Goal: Transaction & Acquisition: Book appointment/travel/reservation

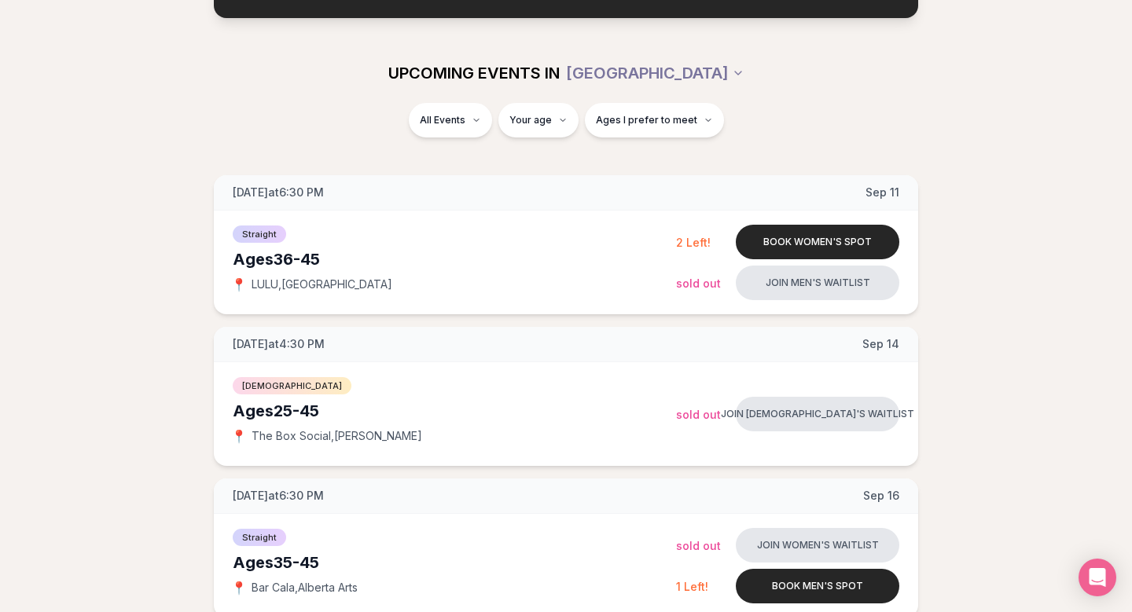
scroll to position [156, 0]
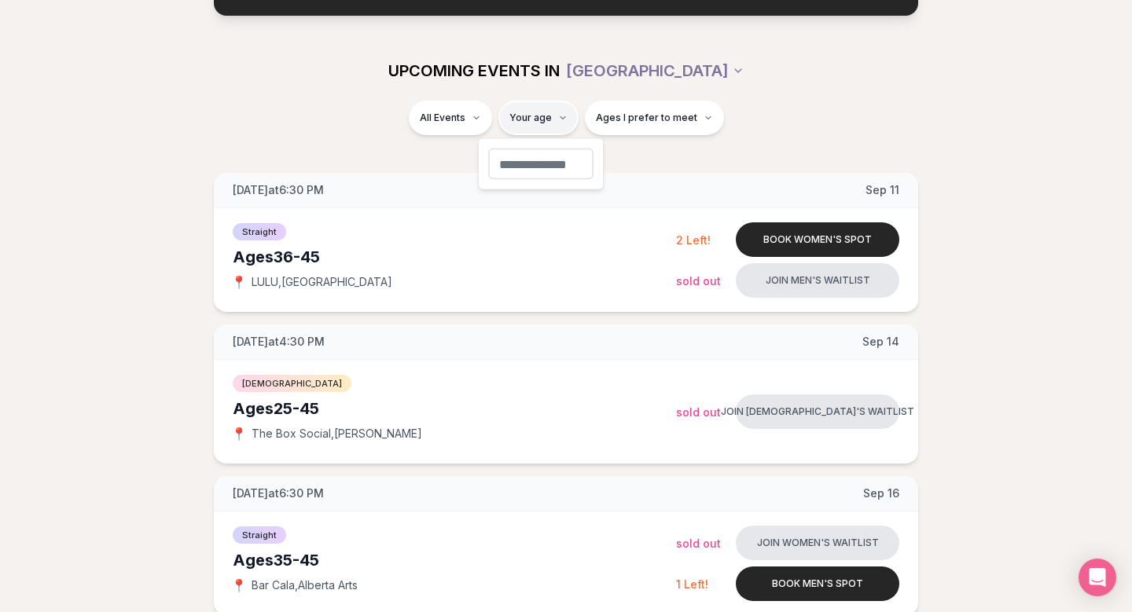
type input "**"
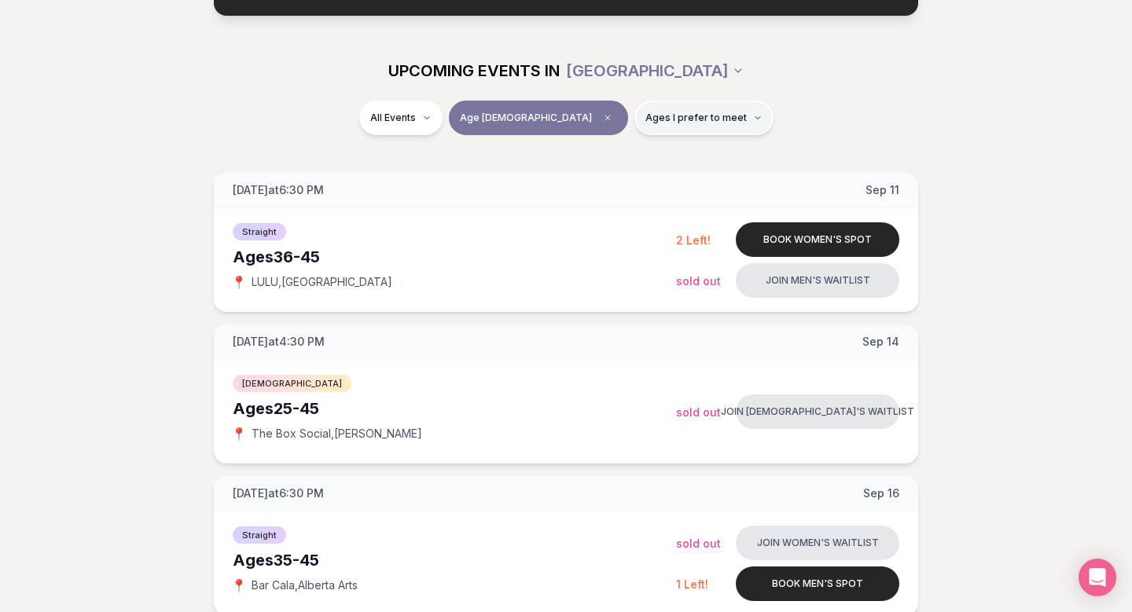
click at [682, 126] on button "Ages I prefer to meet" at bounding box center [703, 118] width 139 height 35
click at [662, 183] on span "Around my age" at bounding box center [646, 179] width 79 height 16
click at [597, 183] on button "Around my age" at bounding box center [591, 178] width 13 height 13
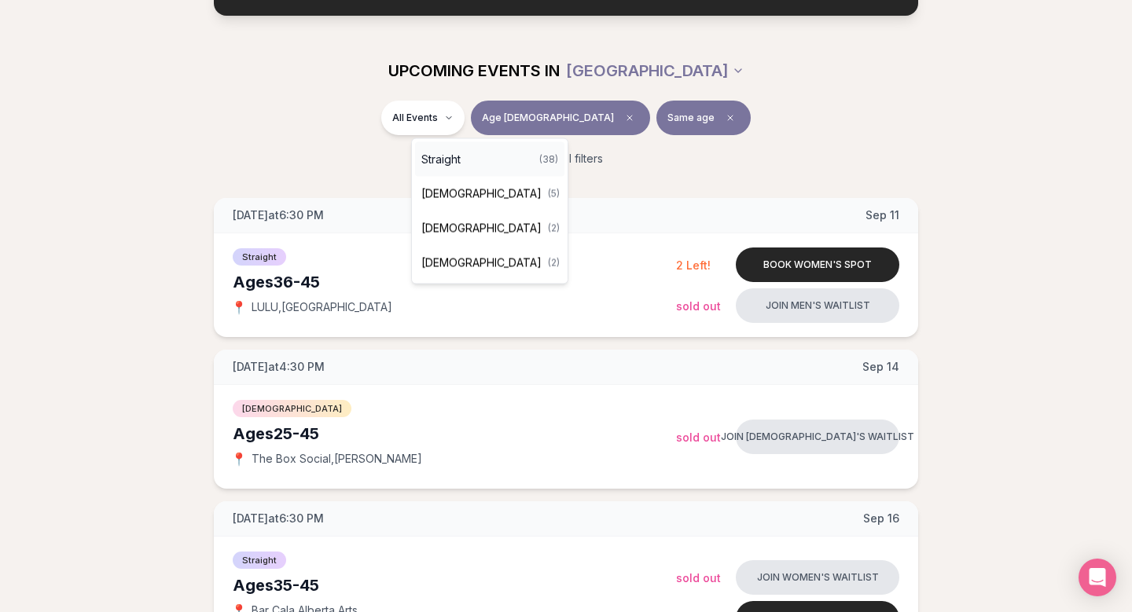
click at [458, 162] on span "Straight" at bounding box center [440, 160] width 39 height 16
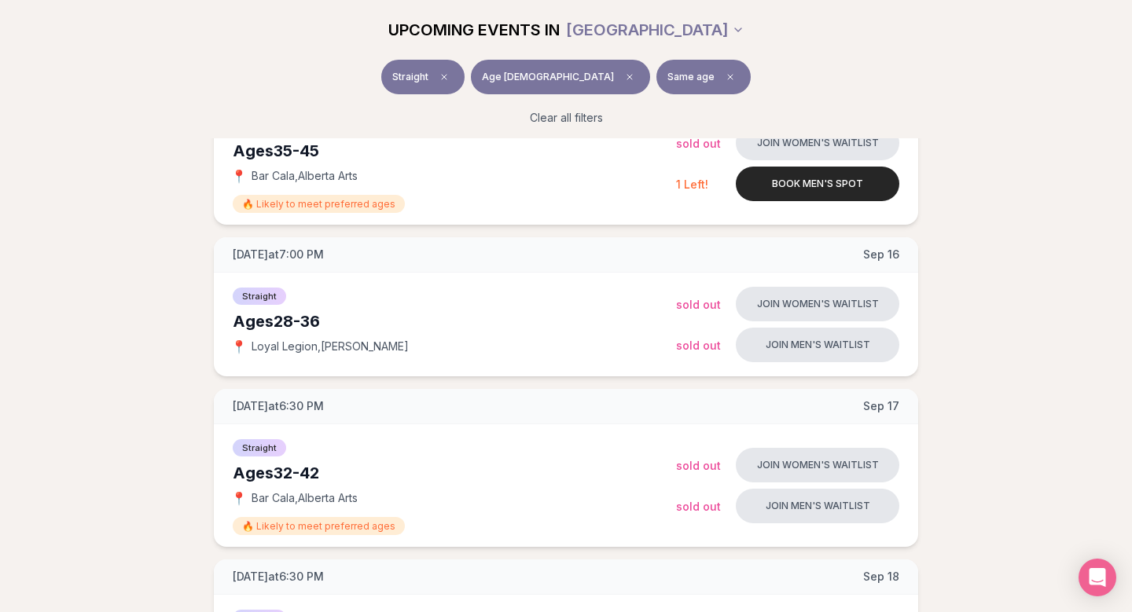
scroll to position [285, 0]
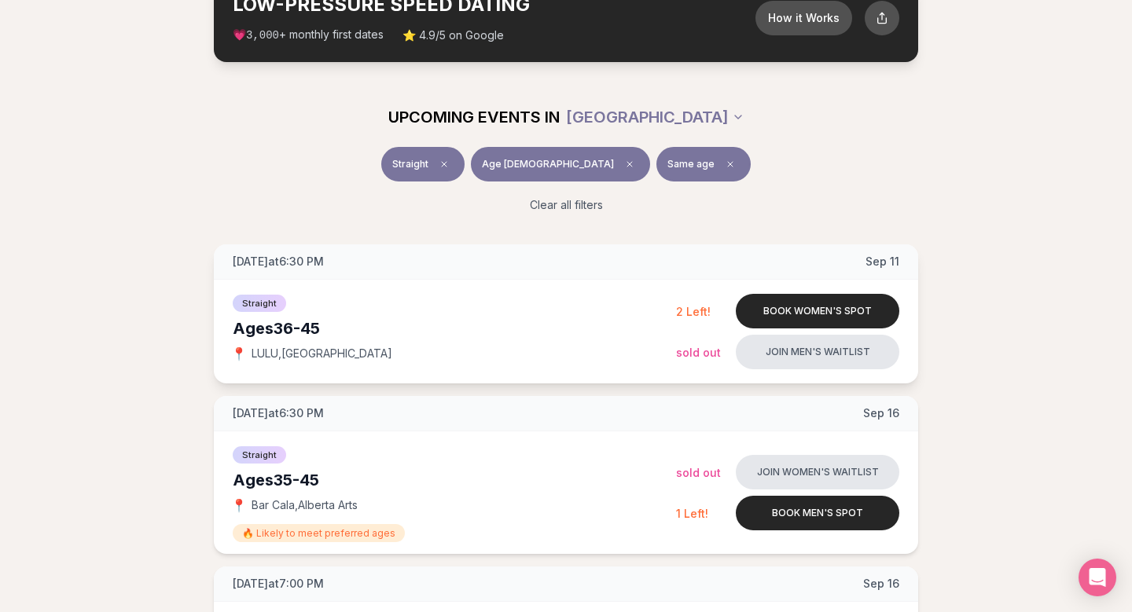
scroll to position [120, 0]
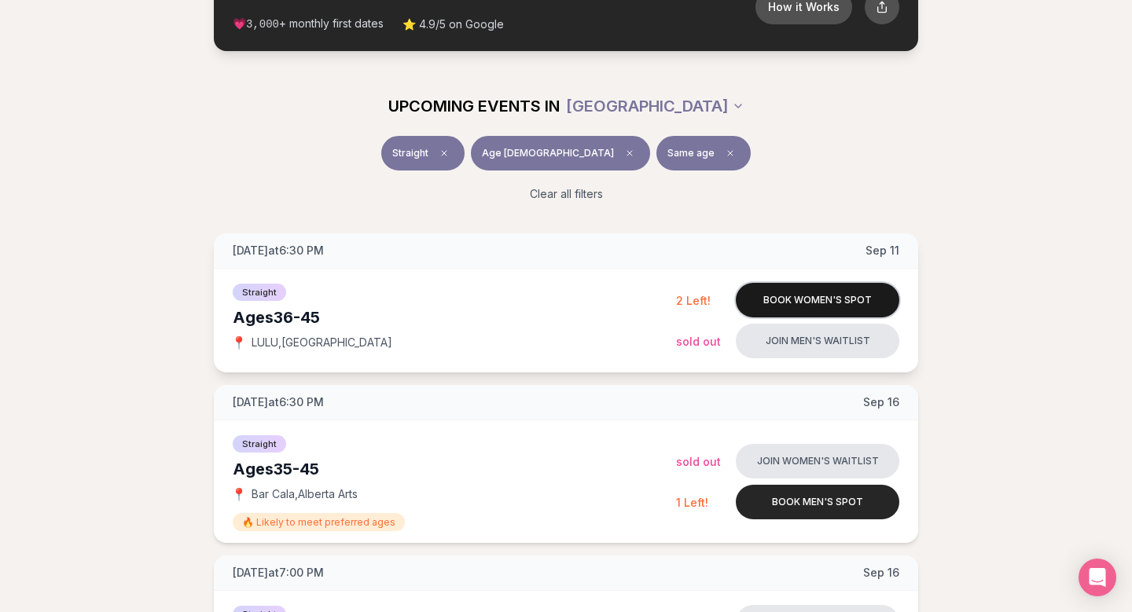
click at [815, 306] on button "Book women's spot" at bounding box center [818, 300] width 164 height 35
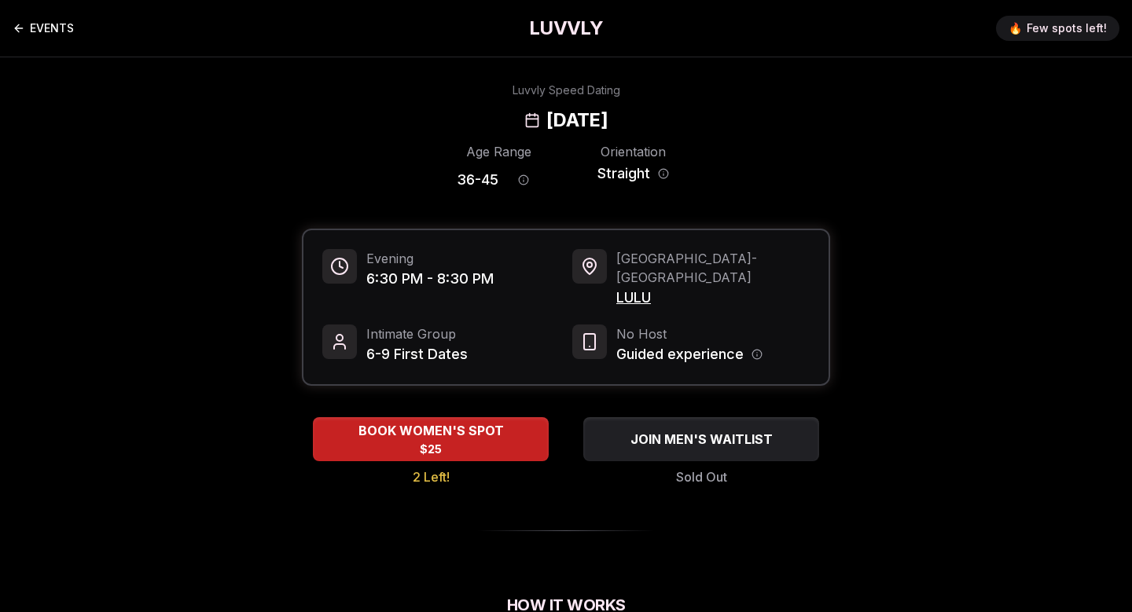
click at [31, 36] on link "EVENTS" at bounding box center [43, 28] width 61 height 31
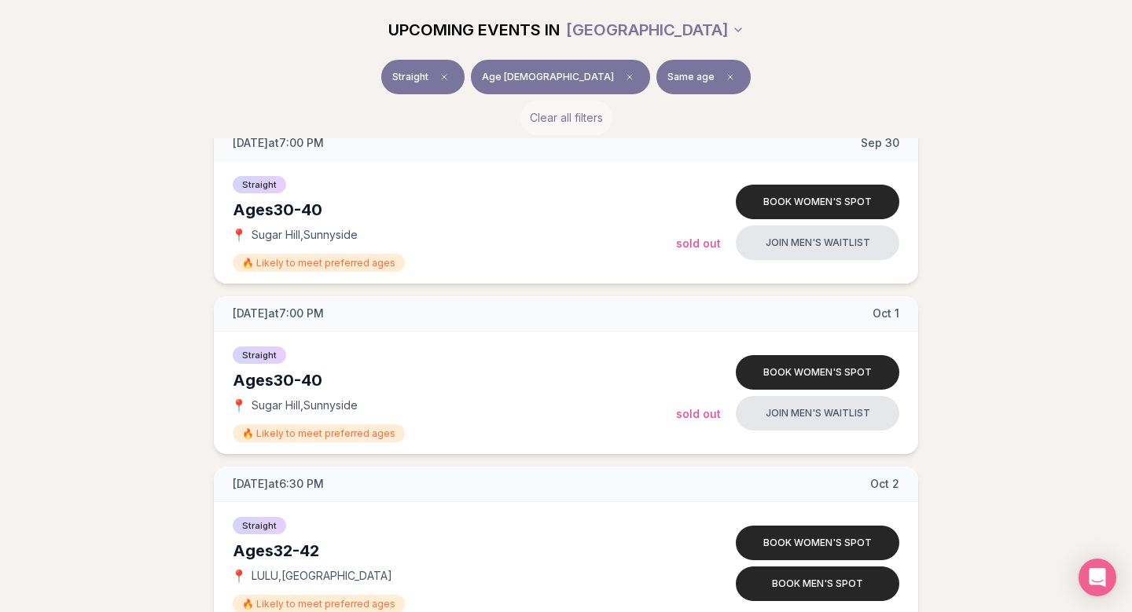
scroll to position [2163, 0]
click at [726, 79] on icon "Clear preference" at bounding box center [730, 76] width 9 height 9
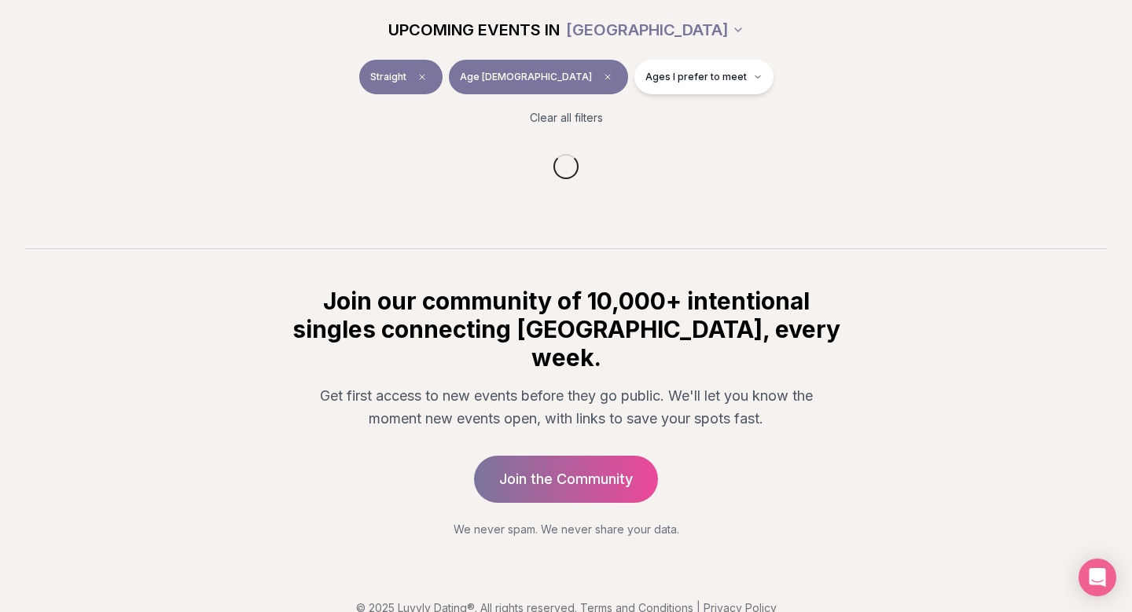
scroll to position [2163, 0]
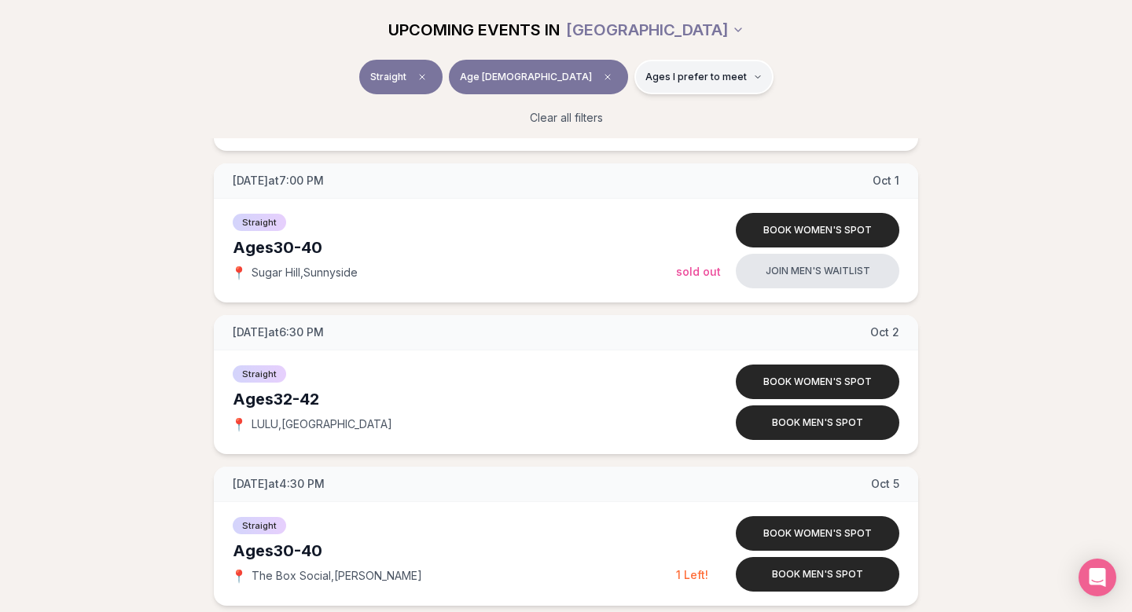
click at [668, 76] on span "Ages I prefer to meet" at bounding box center [695, 77] width 101 height 13
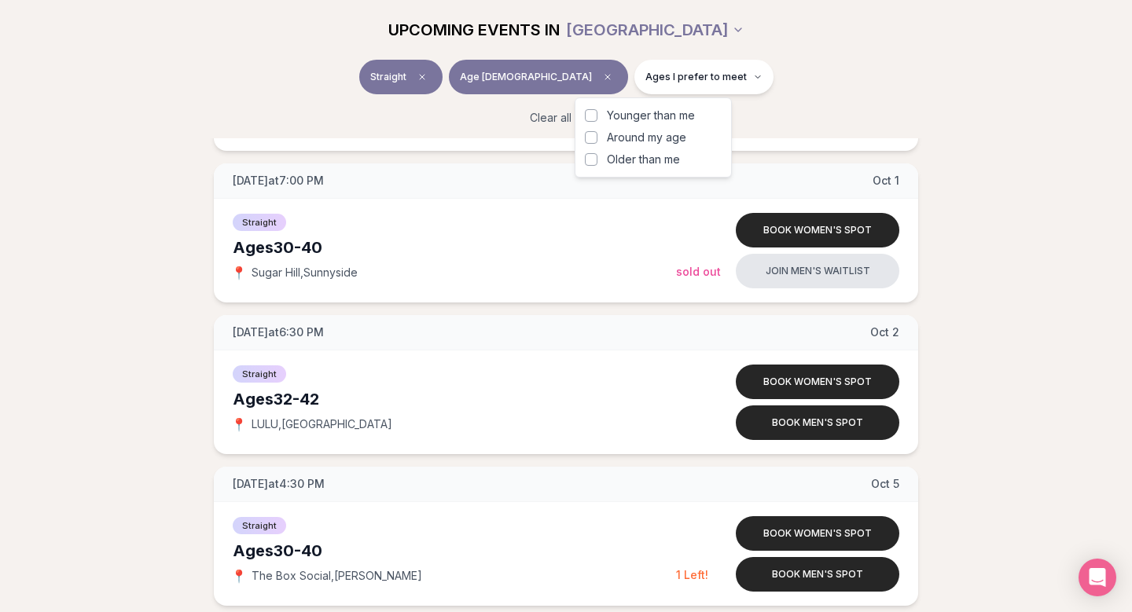
click at [655, 133] on span "Around my age" at bounding box center [646, 138] width 79 height 16
click at [597, 133] on button "Around my age" at bounding box center [591, 137] width 13 height 13
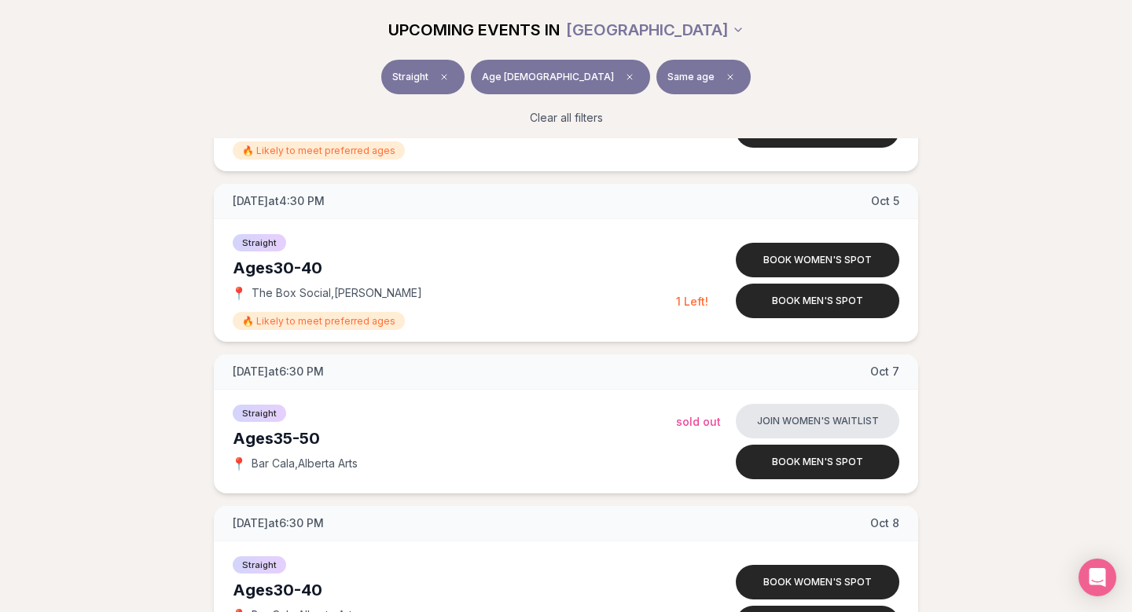
scroll to position [2619, 0]
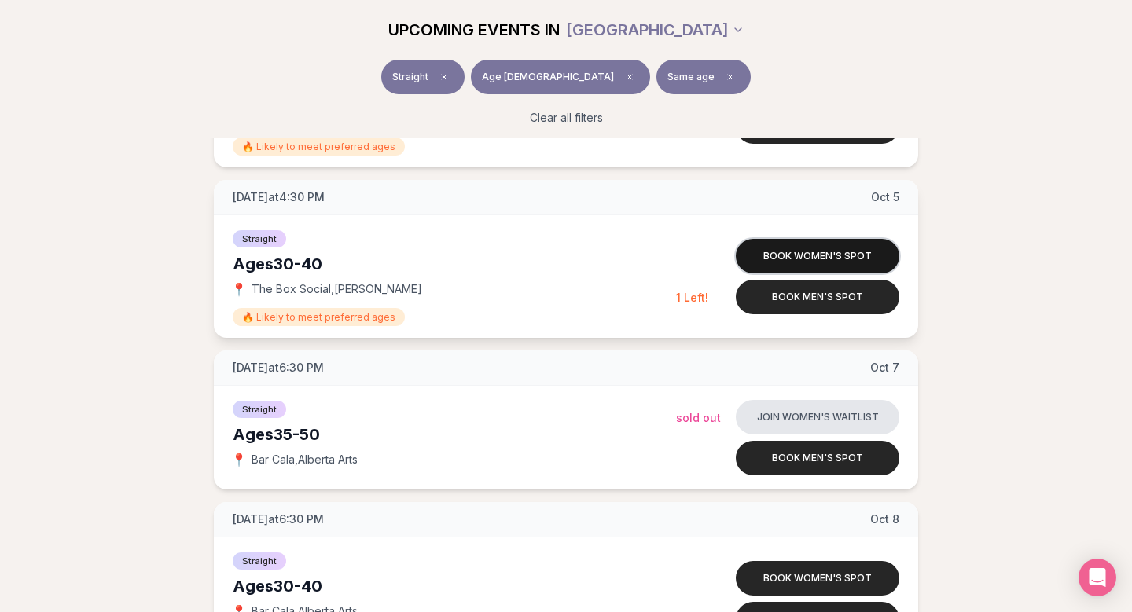
click at [842, 255] on button "Book women's spot" at bounding box center [818, 256] width 164 height 35
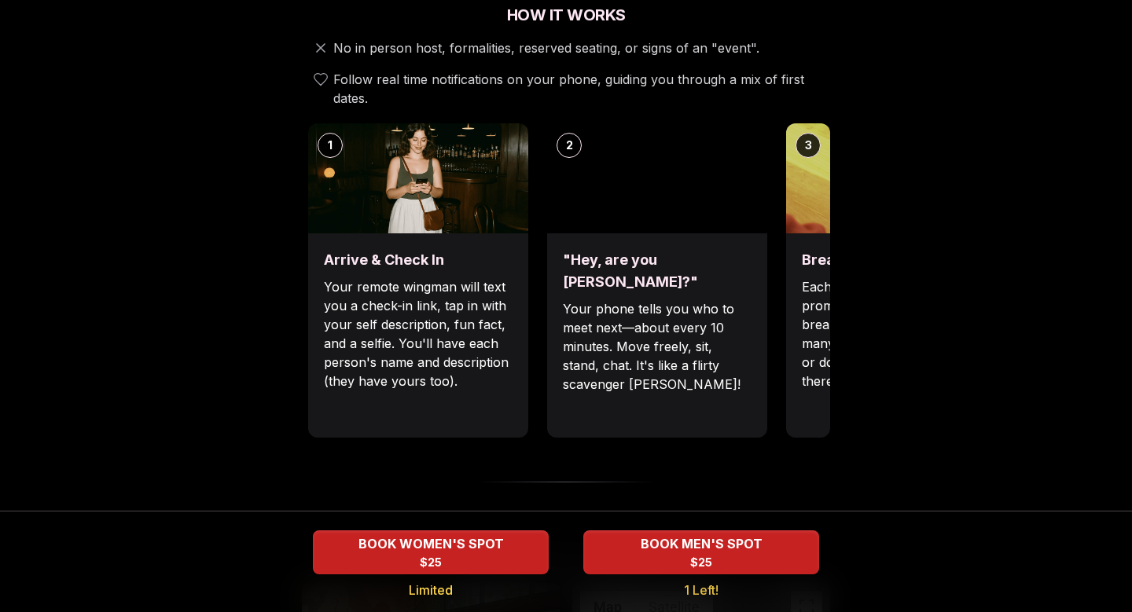
scroll to position [588, 0]
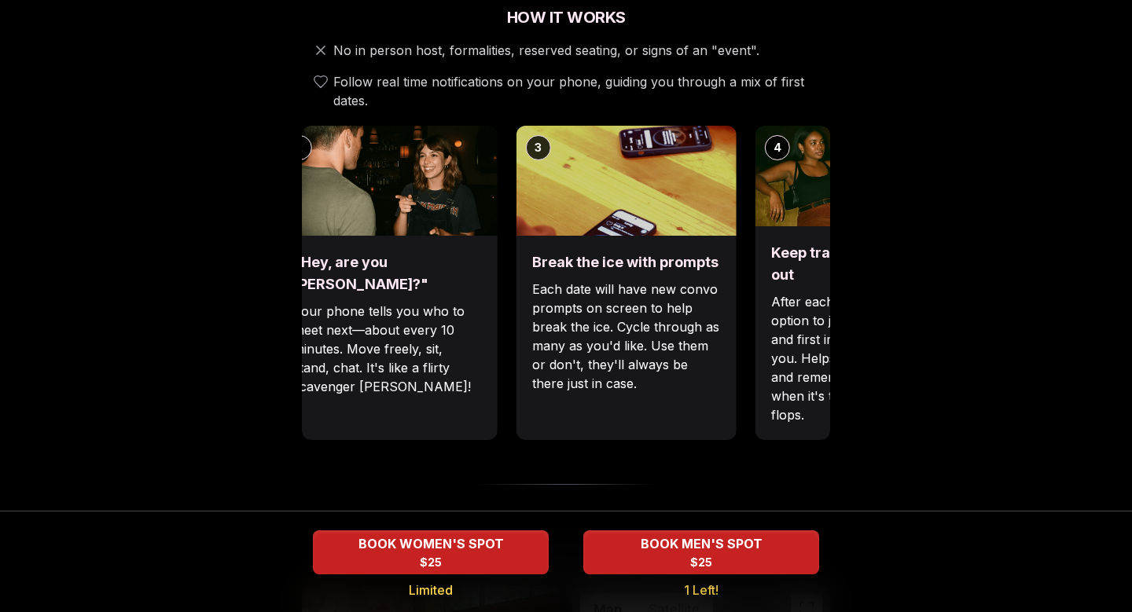
click at [471, 348] on div "1 Arrive & Check In Your remote wingman will text you a check-in link, tap in w…" at bounding box center [296, 283] width 528 height 314
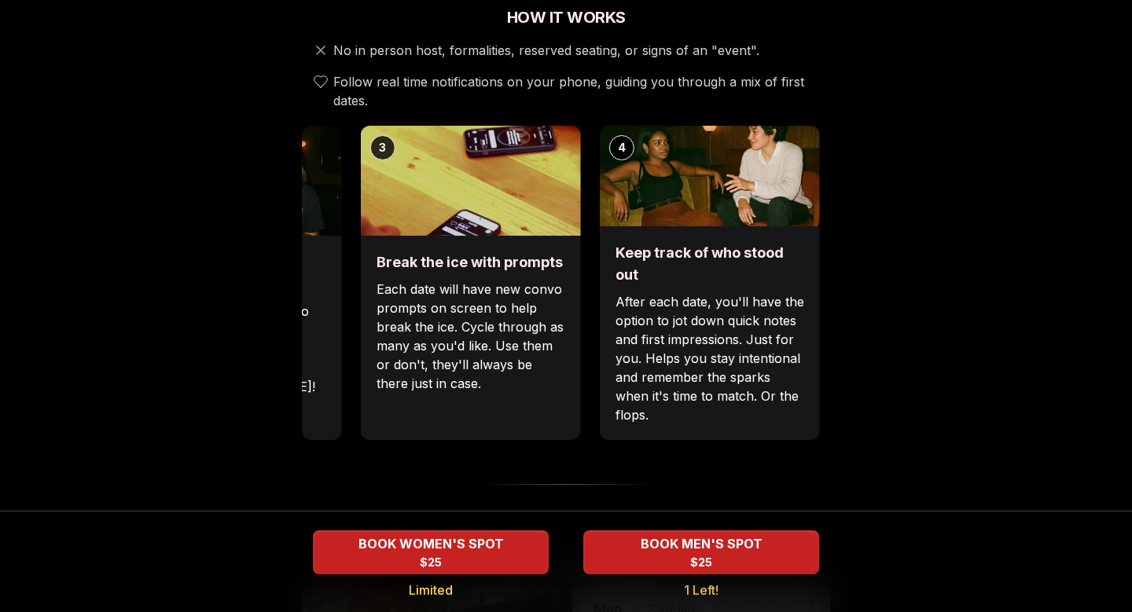
click at [460, 306] on p "Each date will have new convo prompts on screen to help break the ice. Cycle th…" at bounding box center [471, 336] width 189 height 113
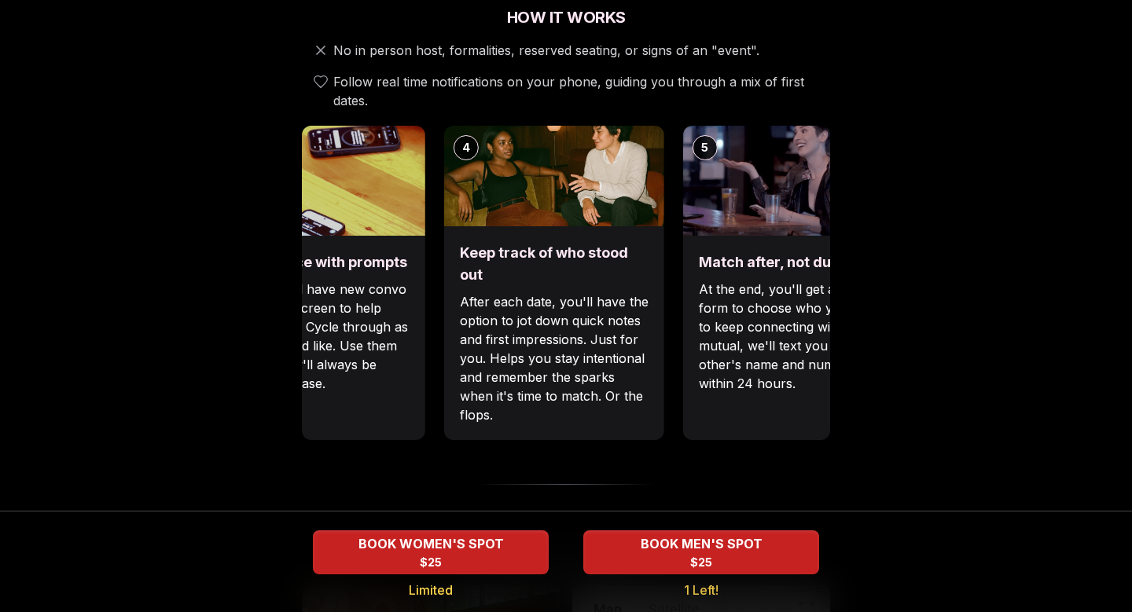
click at [460, 292] on p "After each date, you'll have the option to jot down quick notes and first impre…" at bounding box center [554, 358] width 189 height 132
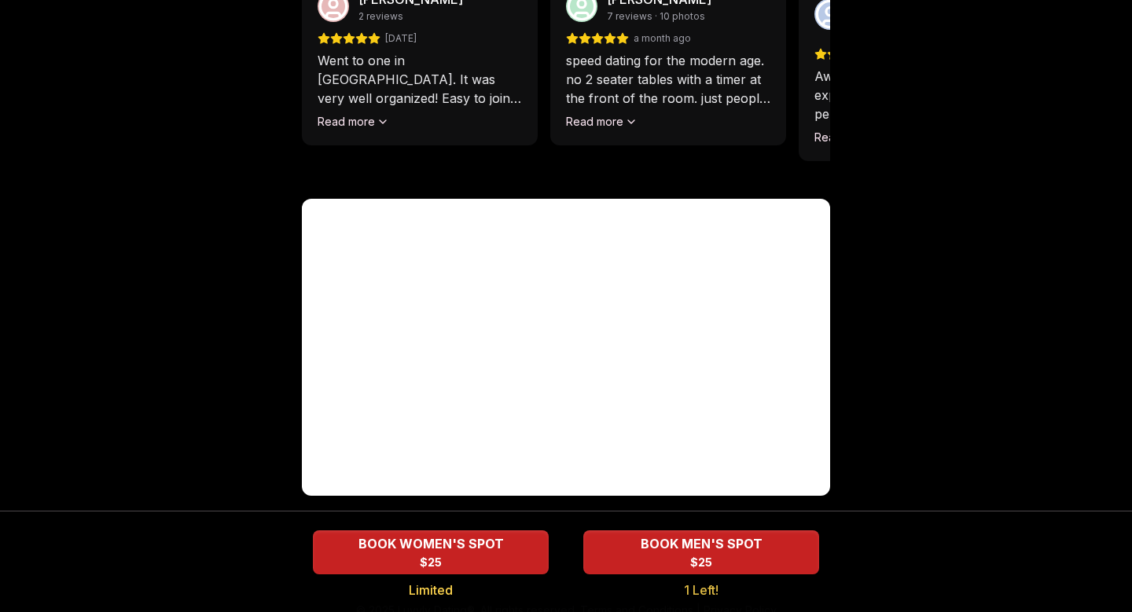
scroll to position [0, 0]
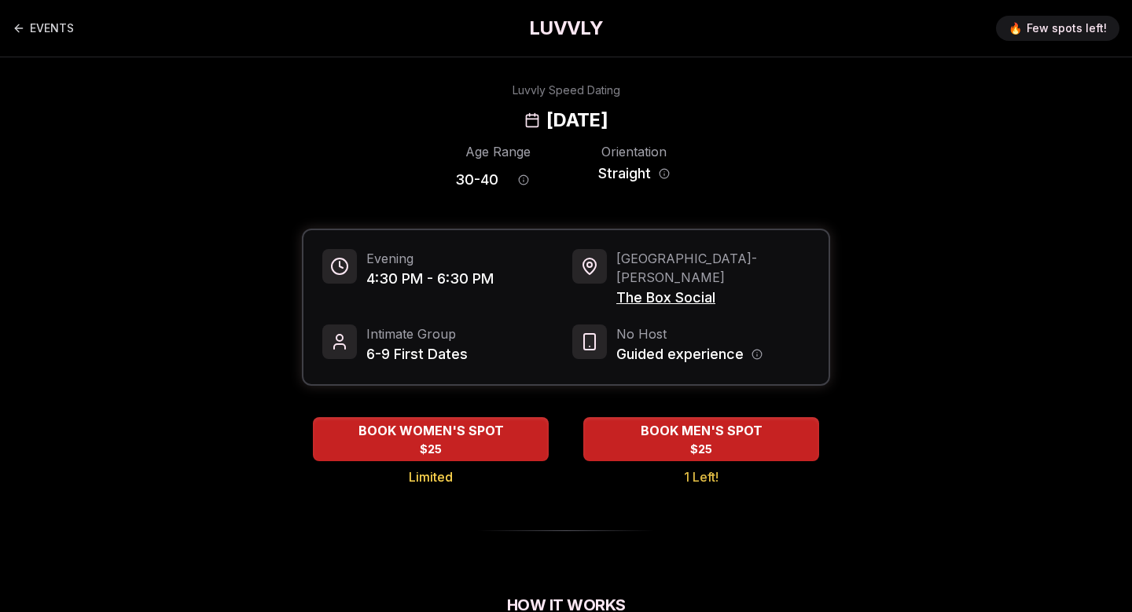
click at [591, 34] on h1 "LUVVLY" at bounding box center [566, 28] width 74 height 25
